Goal: Use online tool/utility: Utilize a website feature to perform a specific function

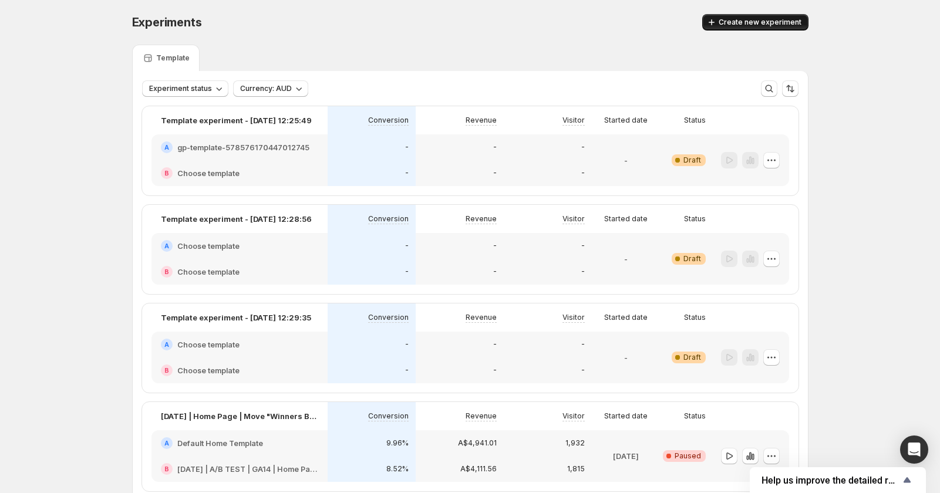
click at [780, 17] on button "Create new experiment" at bounding box center [755, 22] width 106 height 16
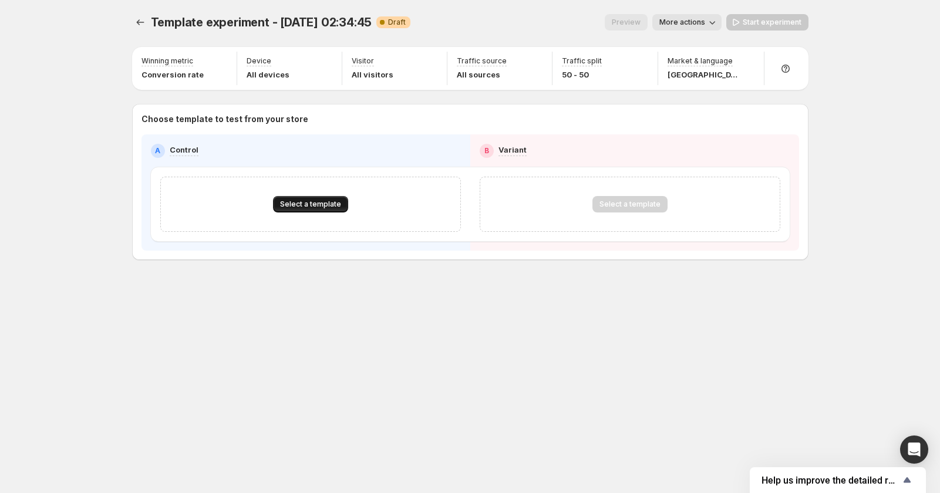
click at [292, 207] on span "Select a template" at bounding box center [310, 204] width 61 height 9
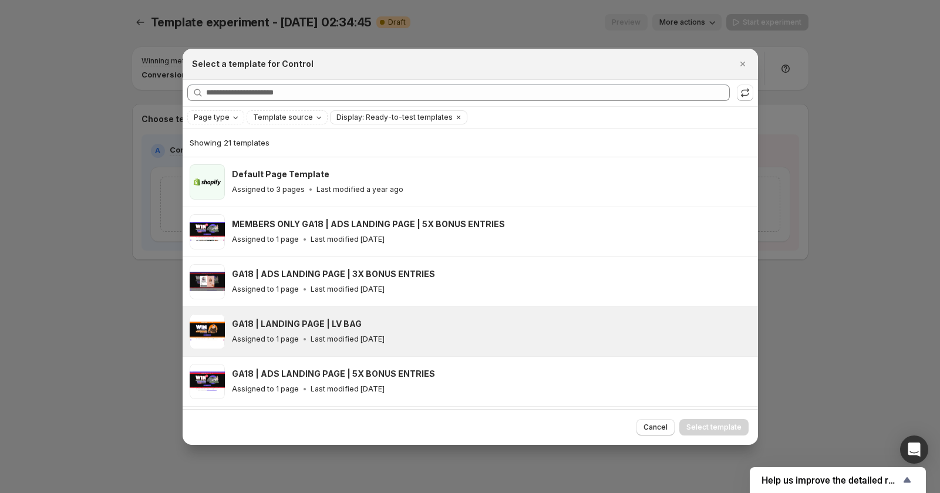
scroll to position [106, 0]
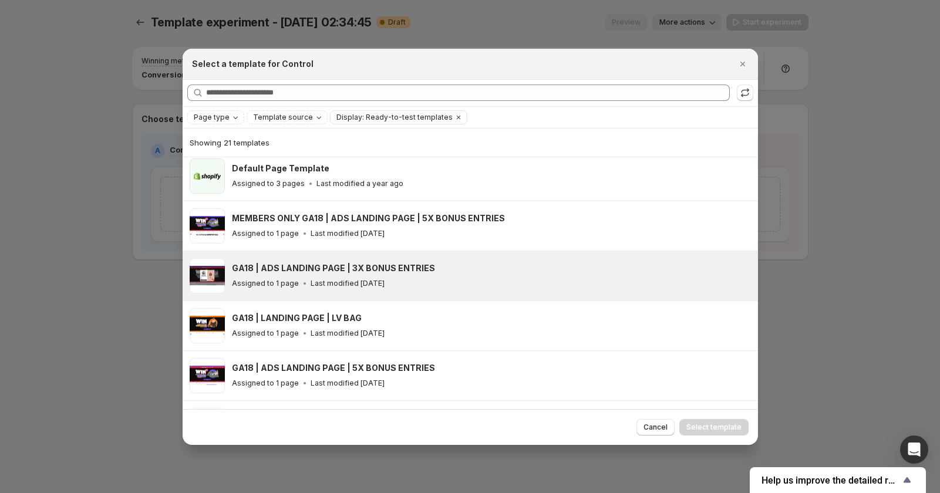
click at [339, 274] on div "GA18 | ADS LANDING PAGE | 3X BONUS ENTRIES Assigned to 1 page Last modified [DA…" at bounding box center [490, 275] width 516 height 27
click at [686, 264] on div "GA18 | ADS LANDING PAGE | 3X BONUS ENTRIES" at bounding box center [490, 268] width 516 height 12
click at [655, 270] on div "GA18 | ADS LANDING PAGE | 3X BONUS ENTRIES" at bounding box center [490, 268] width 516 height 12
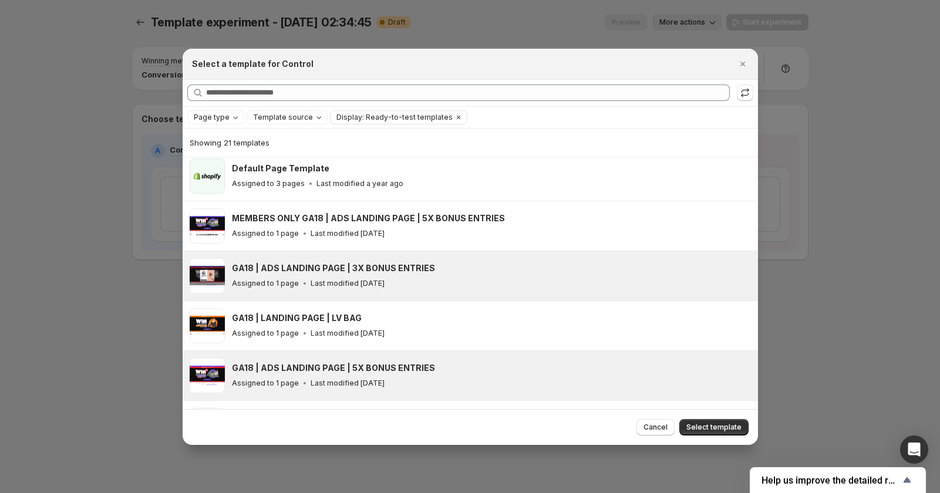
click at [438, 378] on div "Assigned to 1 page Last modified [DATE]" at bounding box center [490, 384] width 516 height 12
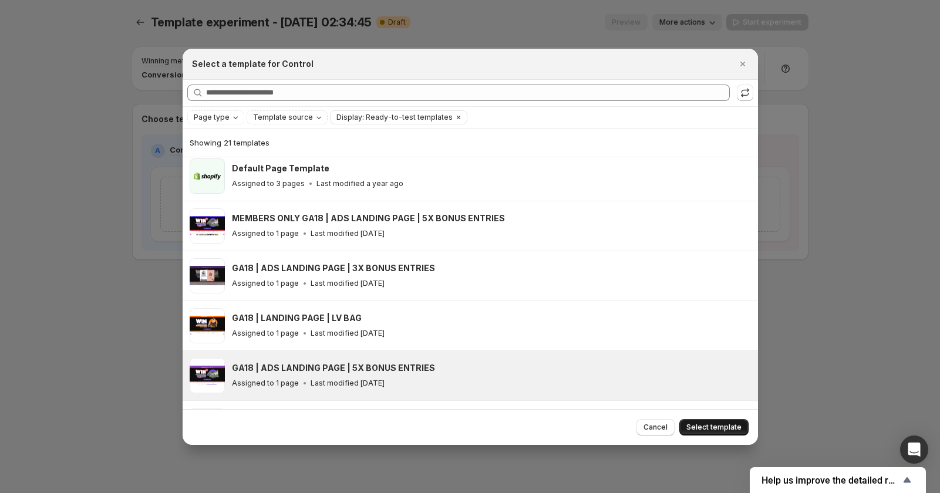
click at [697, 425] on span "Select template" at bounding box center [713, 427] width 55 height 9
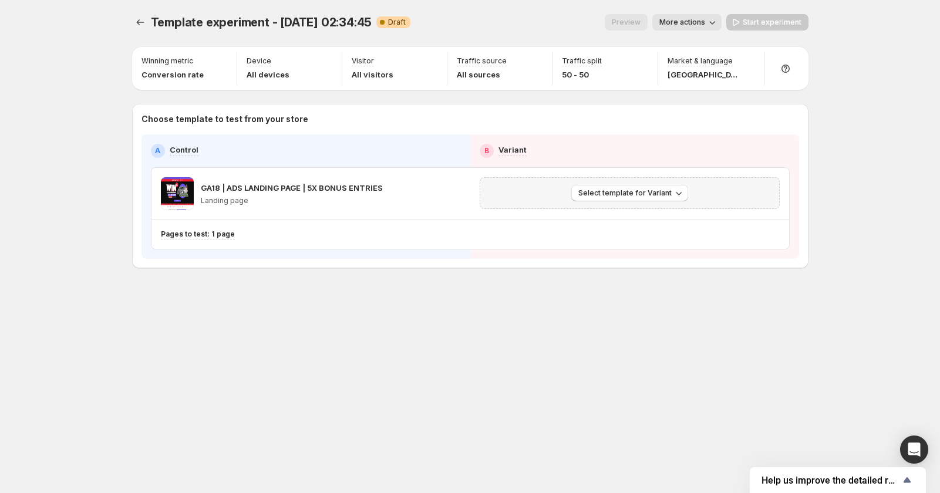
click at [622, 183] on div "Select template for Variant" at bounding box center [630, 193] width 300 height 32
click at [620, 190] on span "Select template for Variant" at bounding box center [624, 192] width 93 height 9
click at [627, 239] on span "Create Variant based on Control" at bounding box center [631, 237] width 120 height 9
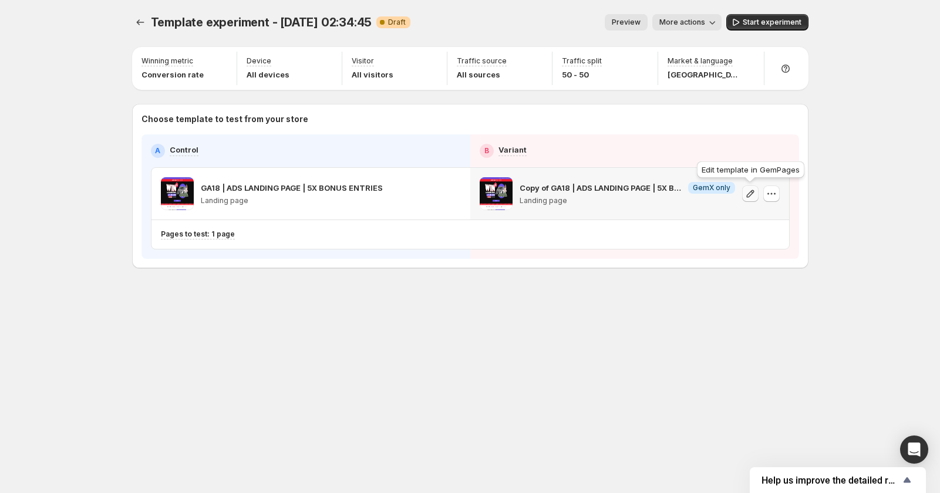
click at [752, 196] on icon "button" at bounding box center [751, 194] width 12 height 12
